Goal: Information Seeking & Learning: Learn about a topic

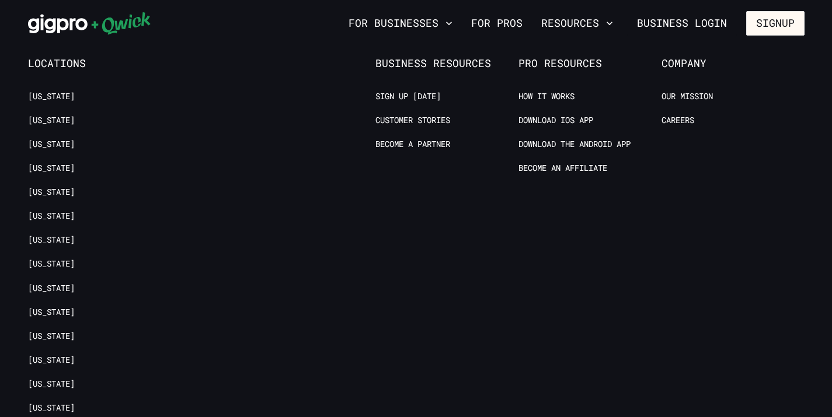
scroll to position [2618, 0]
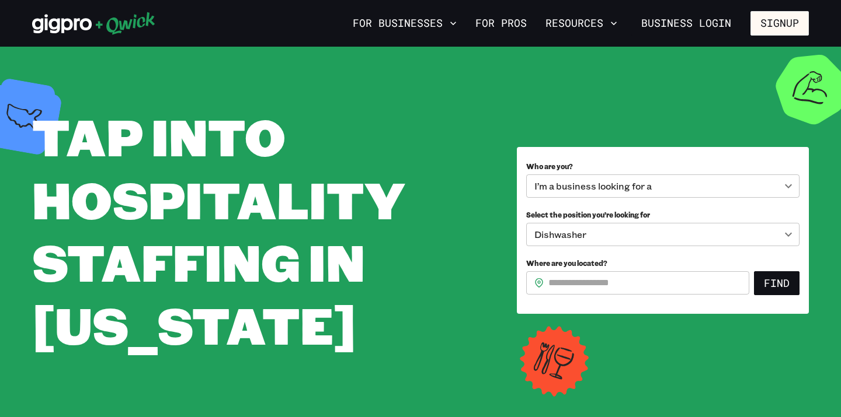
click at [588, 236] on body "**********" at bounding box center [420, 208] width 841 height 417
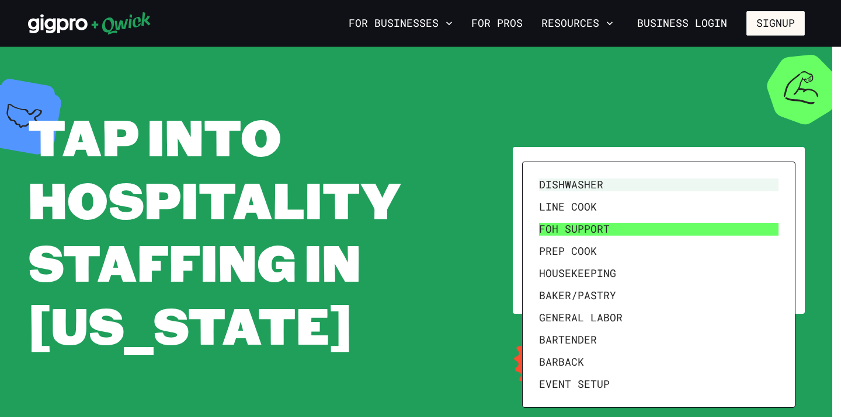
click at [588, 229] on li "FOH Support" at bounding box center [658, 229] width 249 height 22
type input "**********"
